Goal: Navigation & Orientation: Find specific page/section

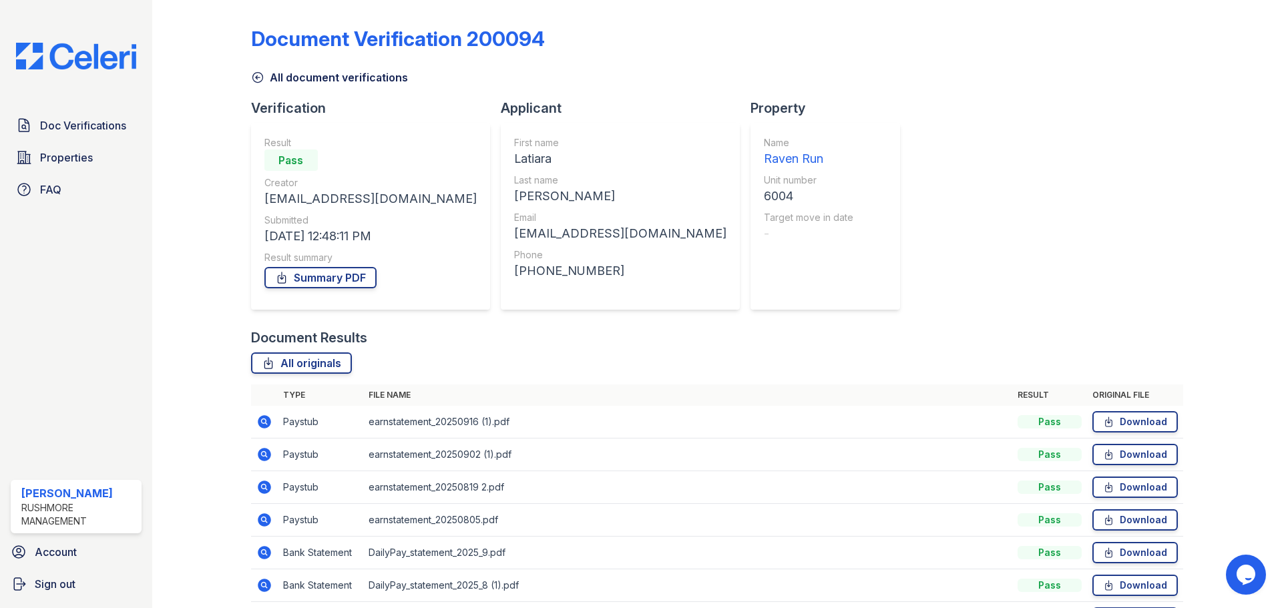
click at [69, 48] on img at bounding box center [76, 56] width 142 height 27
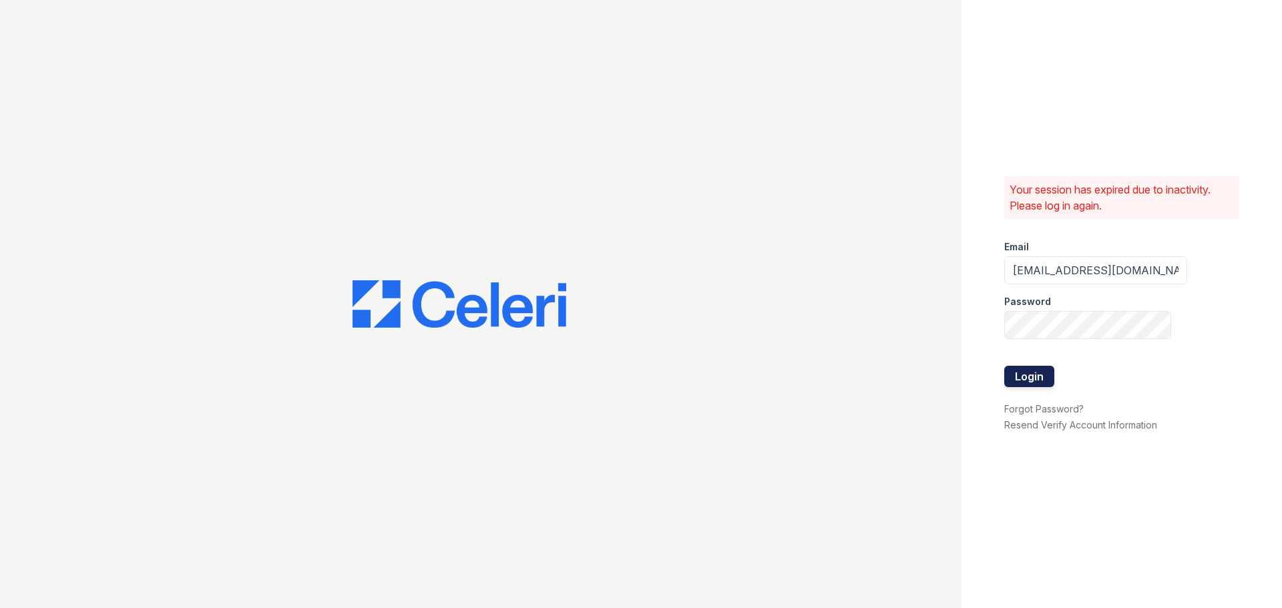
click at [1030, 379] on button "Login" at bounding box center [1029, 376] width 50 height 21
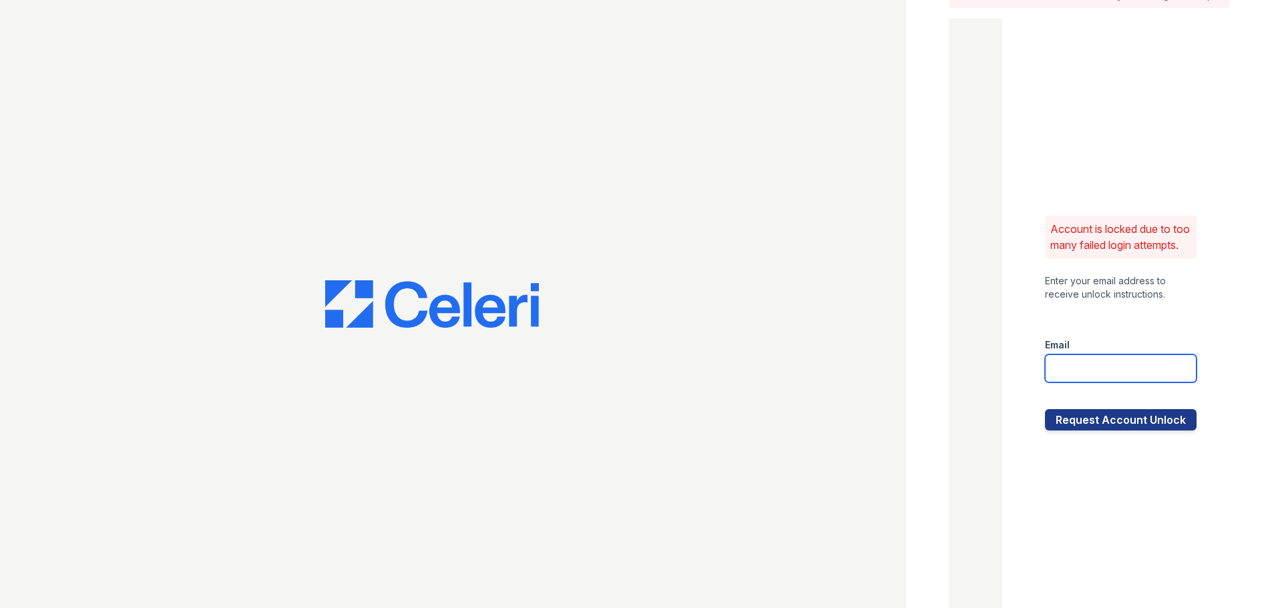
click at [1096, 376] on input "email" at bounding box center [1121, 369] width 152 height 28
type input "aevans@rushmoremgmt.com"
click at [1080, 431] on button "Request Account Unlock" at bounding box center [1121, 419] width 152 height 21
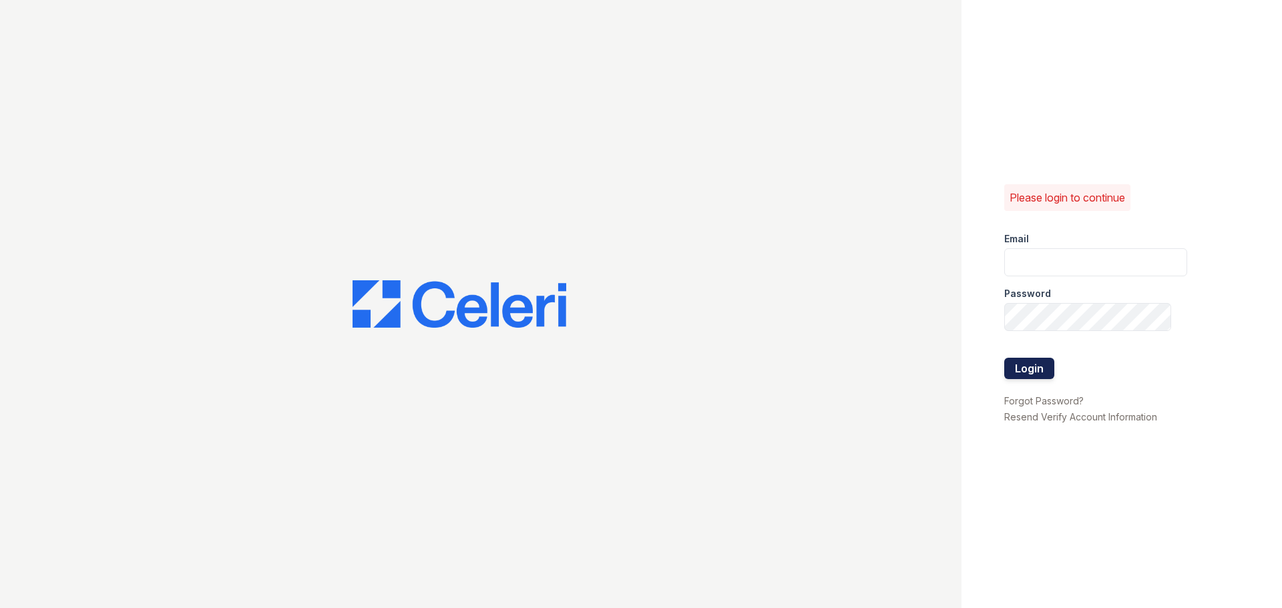
type input "aevans@rushmoremgmt.com"
click at [1038, 373] on button "Login" at bounding box center [1029, 368] width 50 height 21
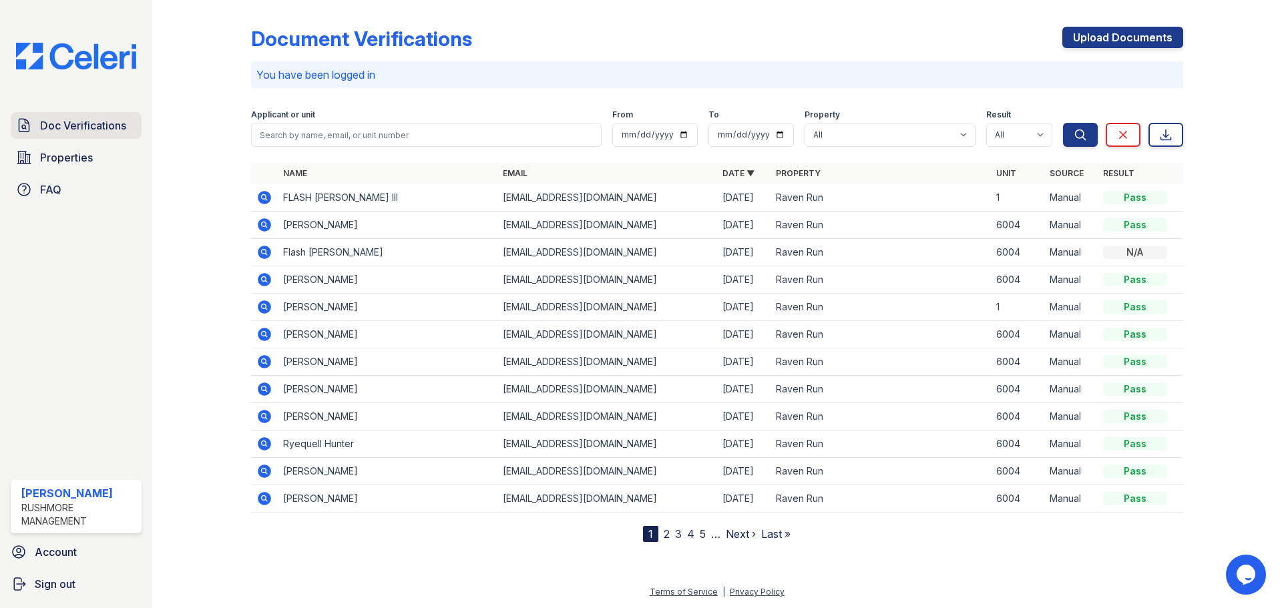
click at [108, 132] on span "Doc Verifications" at bounding box center [83, 126] width 86 height 16
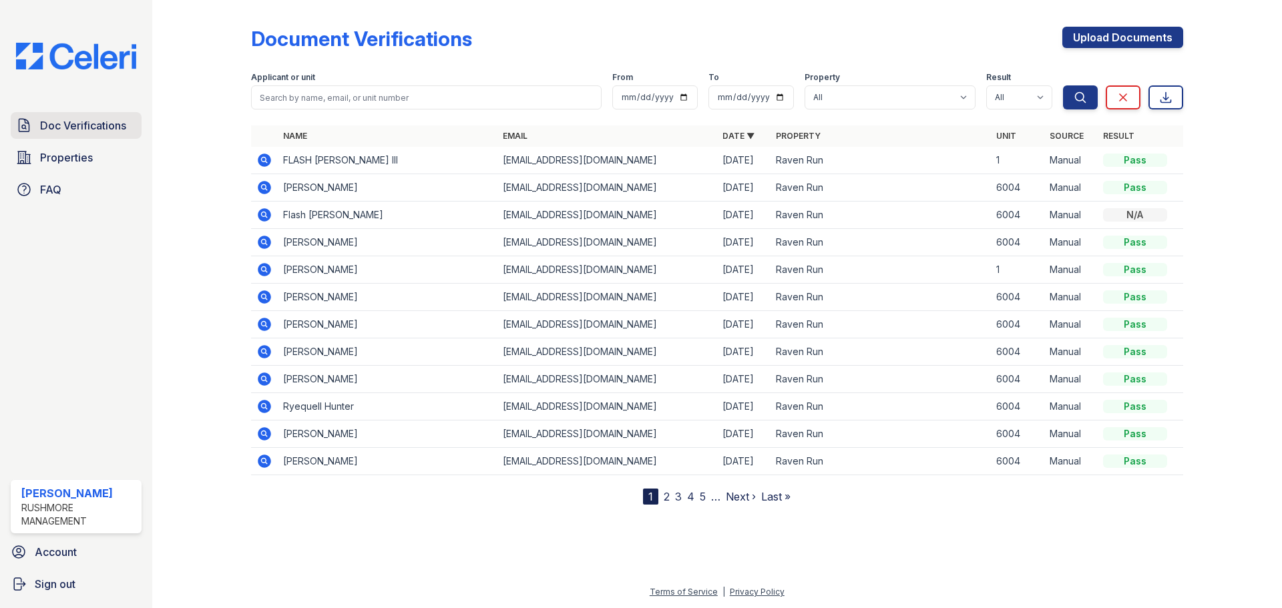
click at [58, 129] on span "Doc Verifications" at bounding box center [83, 126] width 86 height 16
click at [63, 154] on span "Properties" at bounding box center [66, 158] width 53 height 16
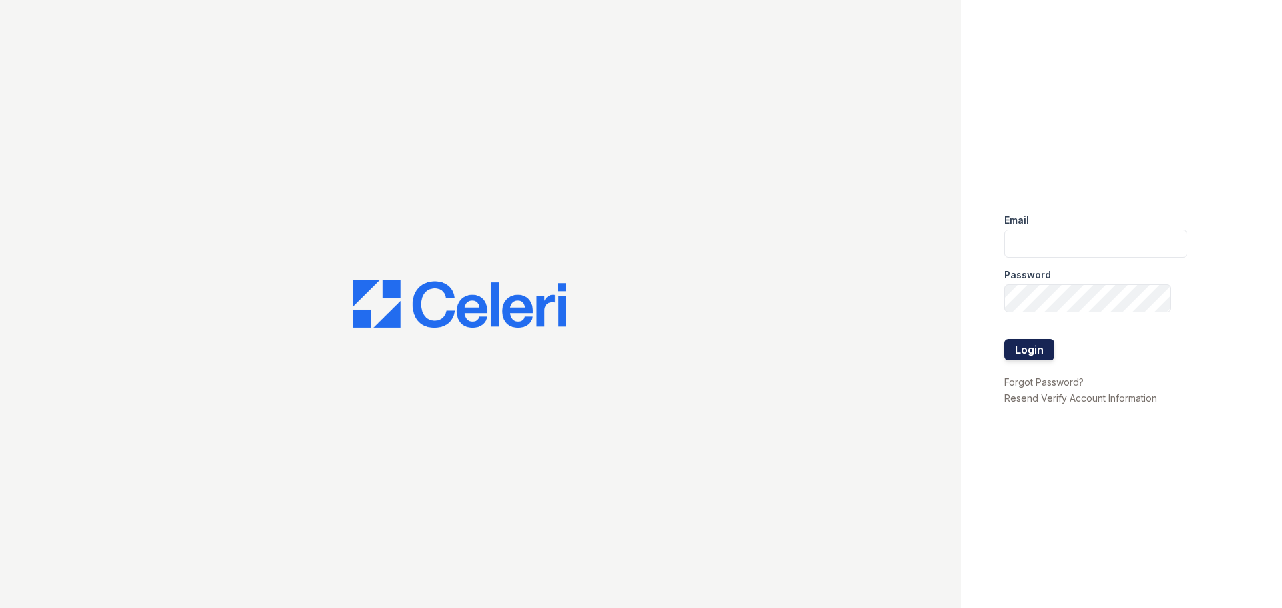
type input "[EMAIL_ADDRESS][DOMAIN_NAME]"
drag, startPoint x: 1024, startPoint y: 341, endPoint x: 1020, endPoint y: 331, distance: 10.5
click at [1024, 342] on button "Login" at bounding box center [1029, 349] width 50 height 21
